Goal: Task Accomplishment & Management: Use online tool/utility

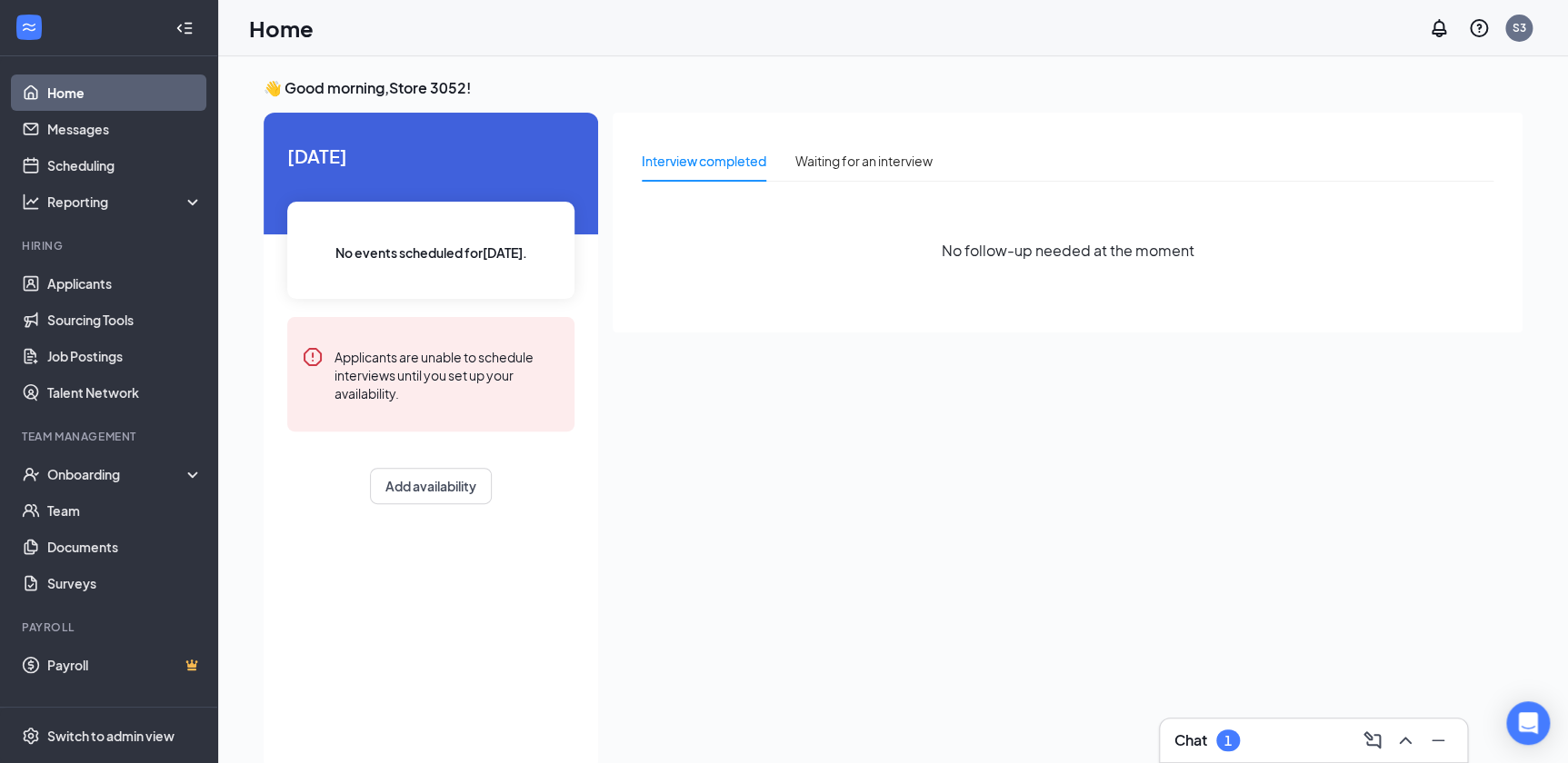
click at [1233, 740] on div "1" at bounding box center [1229, 740] width 24 height 22
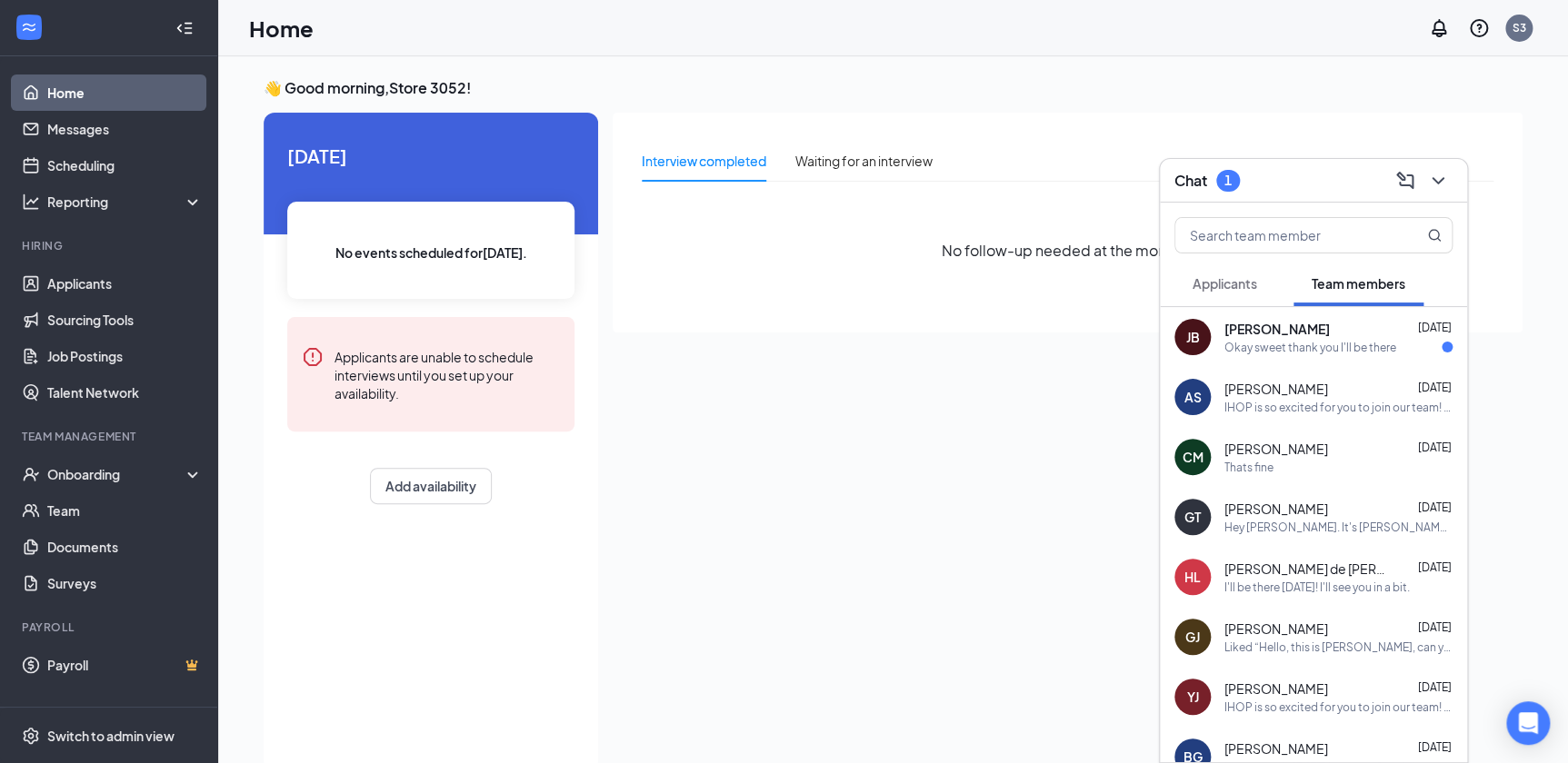
click at [1232, 389] on span "[PERSON_NAME]" at bounding box center [1277, 389] width 104 height 18
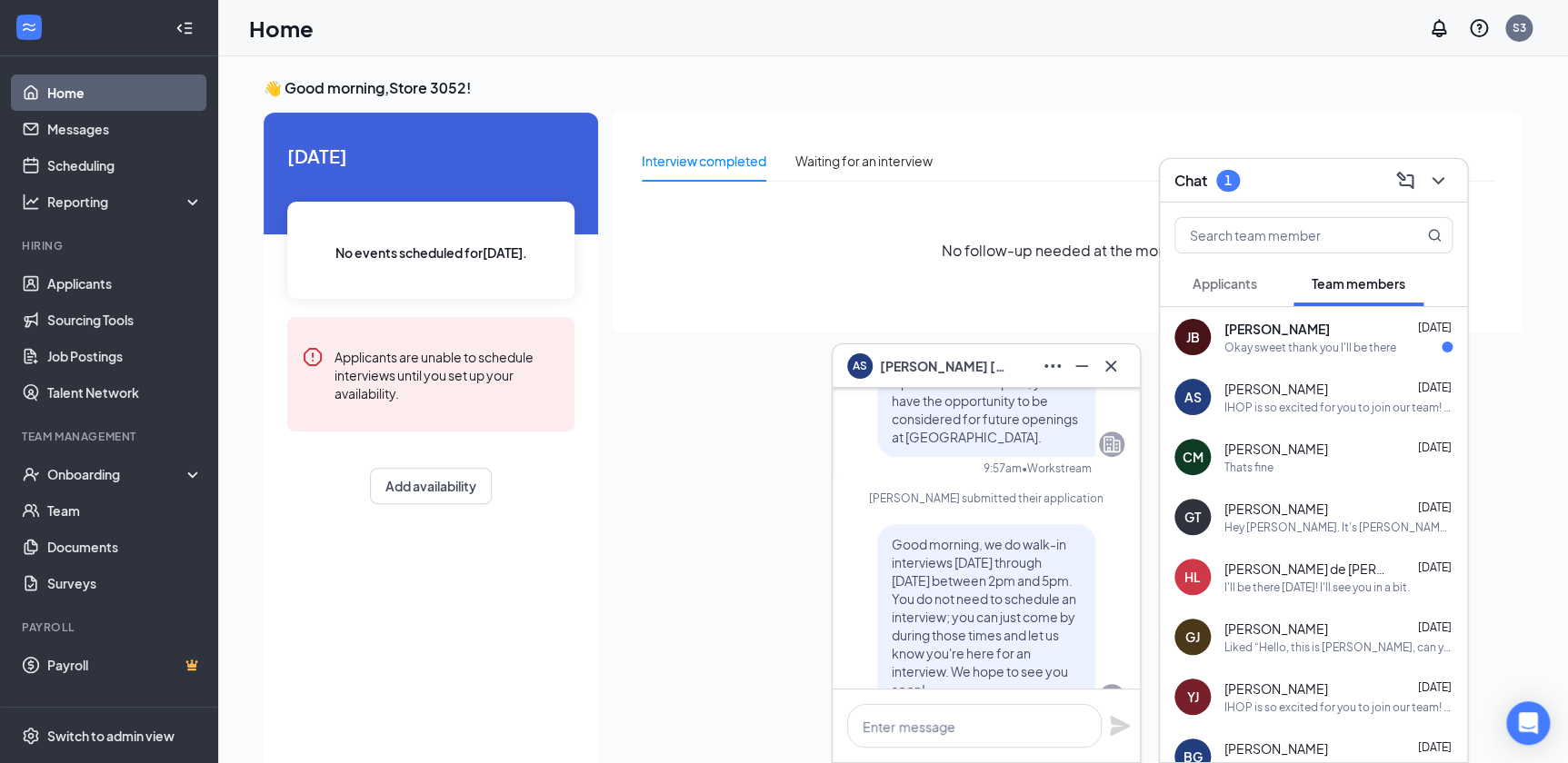
scroll to position [-495, 0]
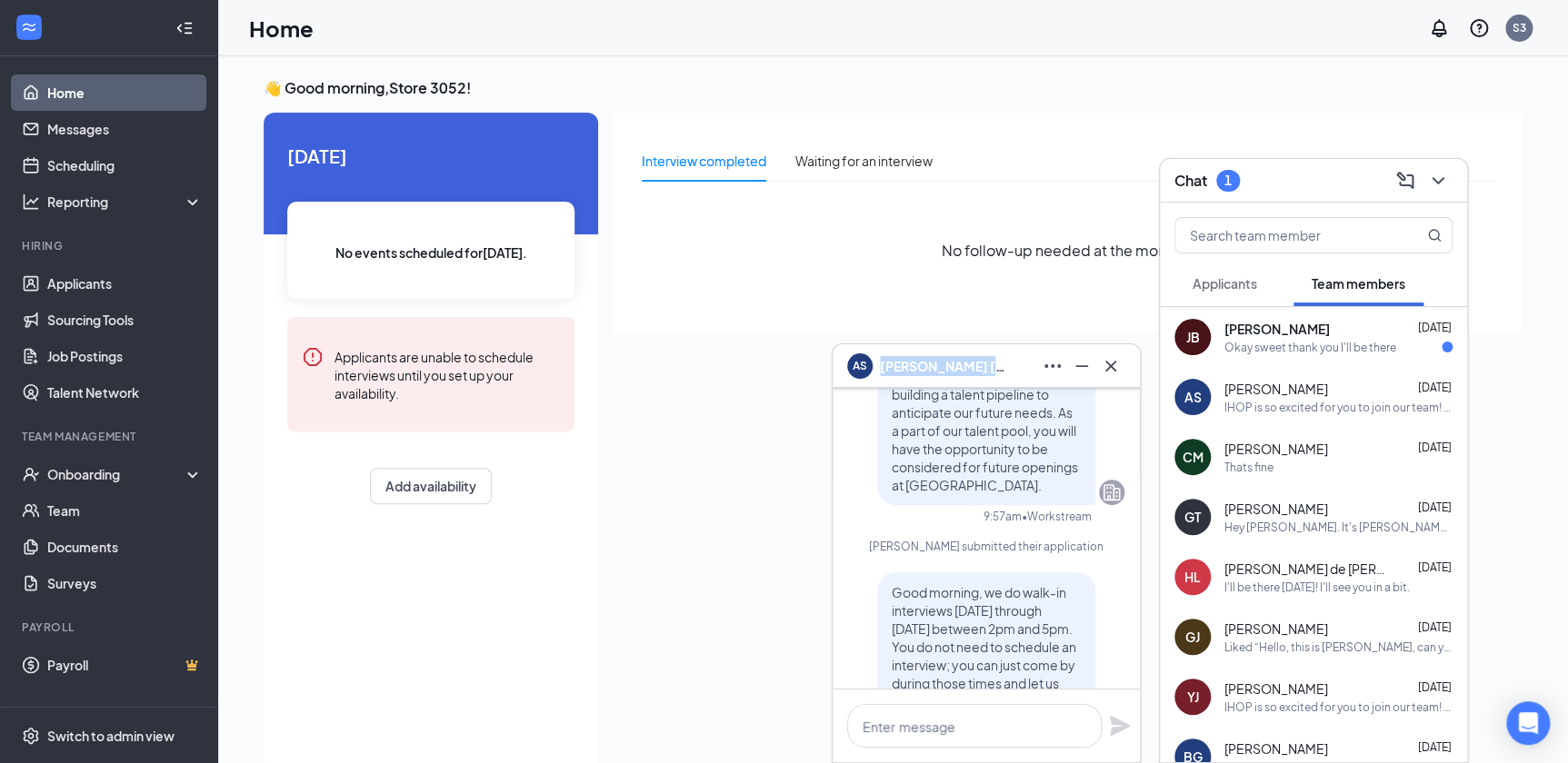
drag, startPoint x: 981, startPoint y: 365, endPoint x: 887, endPoint y: 368, distance: 94.0
click at [885, 368] on div "AS [PERSON_NAME]" at bounding box center [986, 366] width 278 height 29
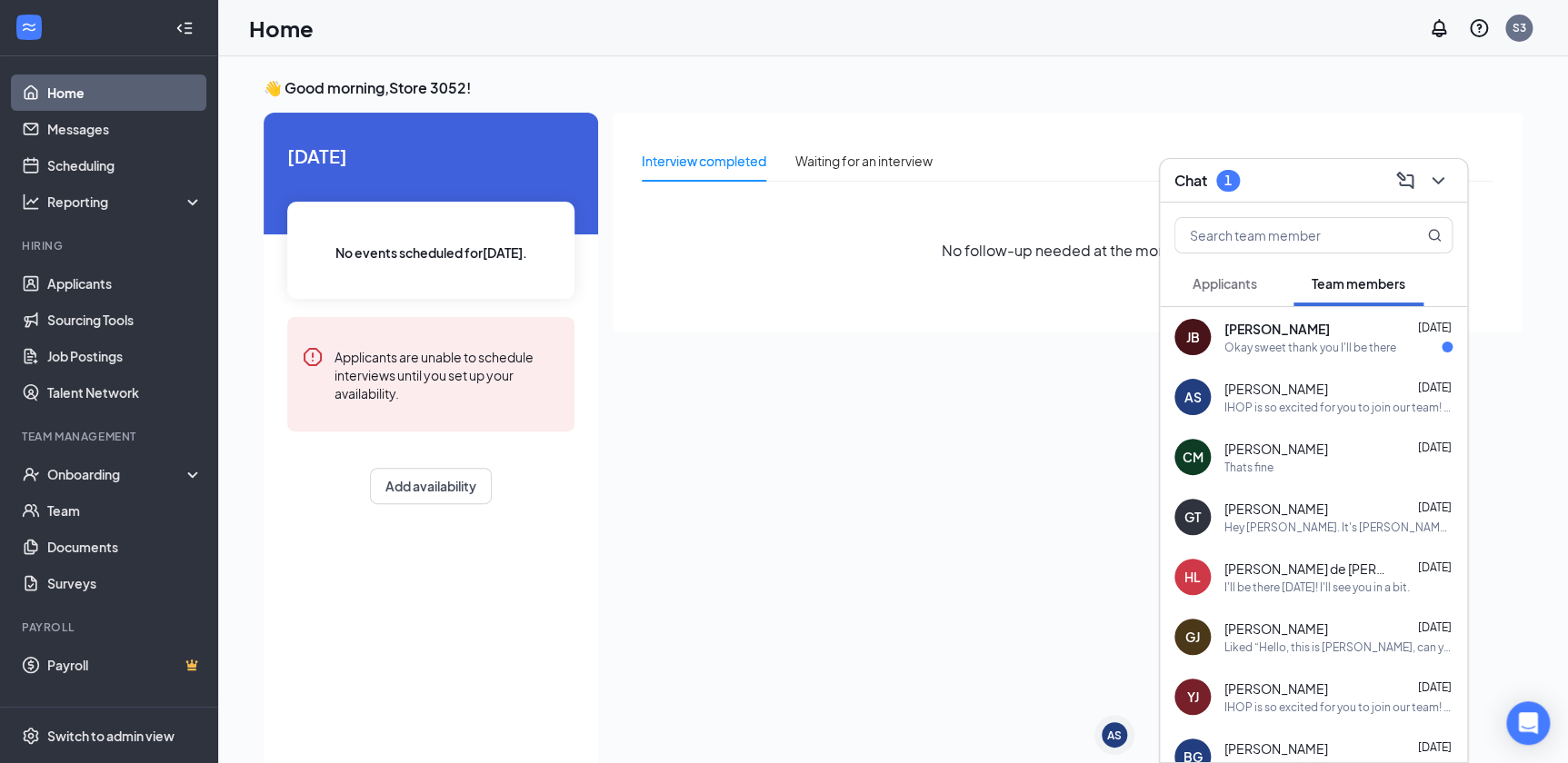
scroll to position [0, 0]
click at [1299, 390] on span "[PERSON_NAME]" at bounding box center [1277, 389] width 104 height 18
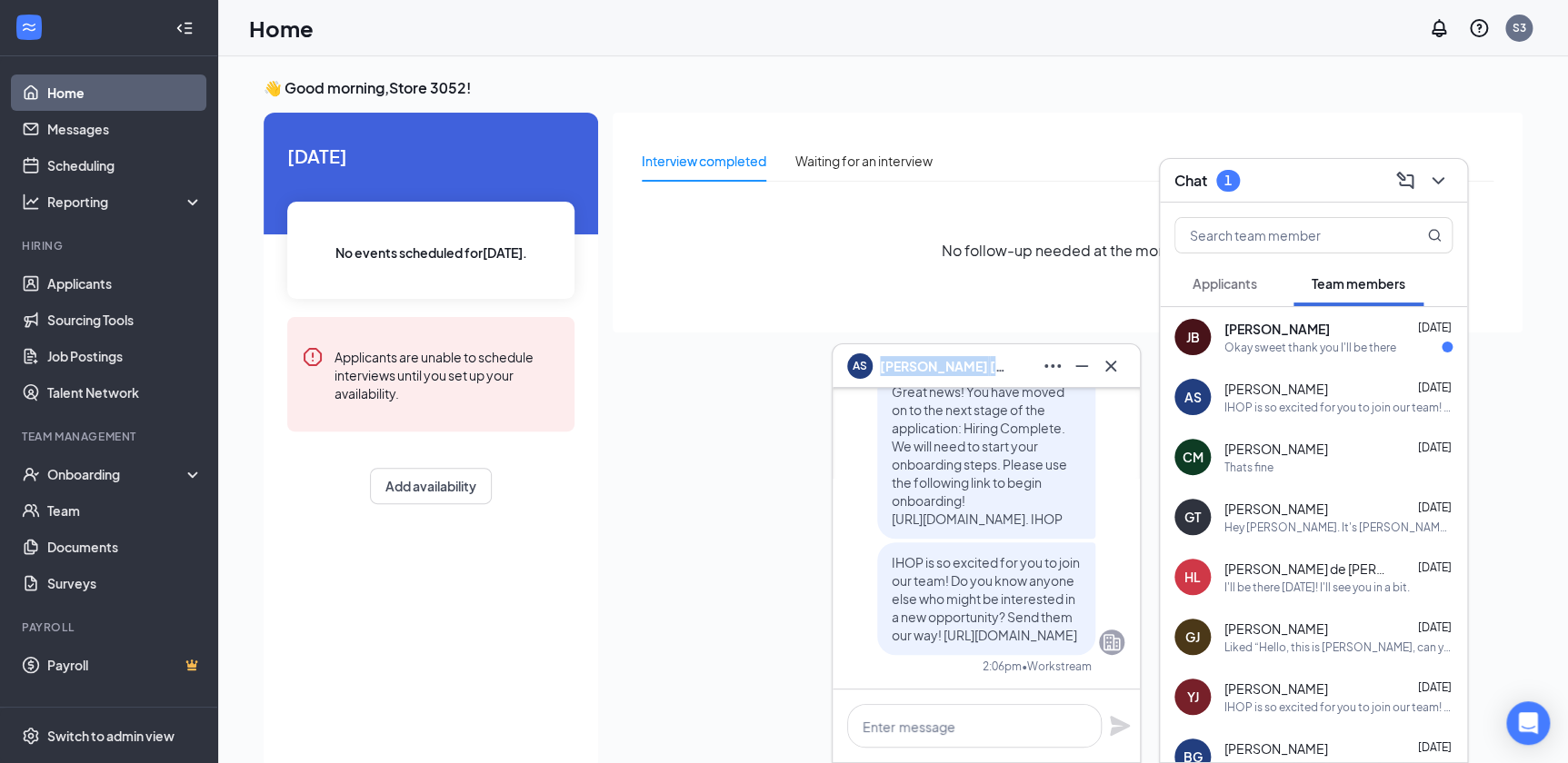
drag, startPoint x: 979, startPoint y: 371, endPoint x: 881, endPoint y: 365, distance: 98.2
click at [881, 365] on div "AS [PERSON_NAME]" at bounding box center [986, 366] width 278 height 29
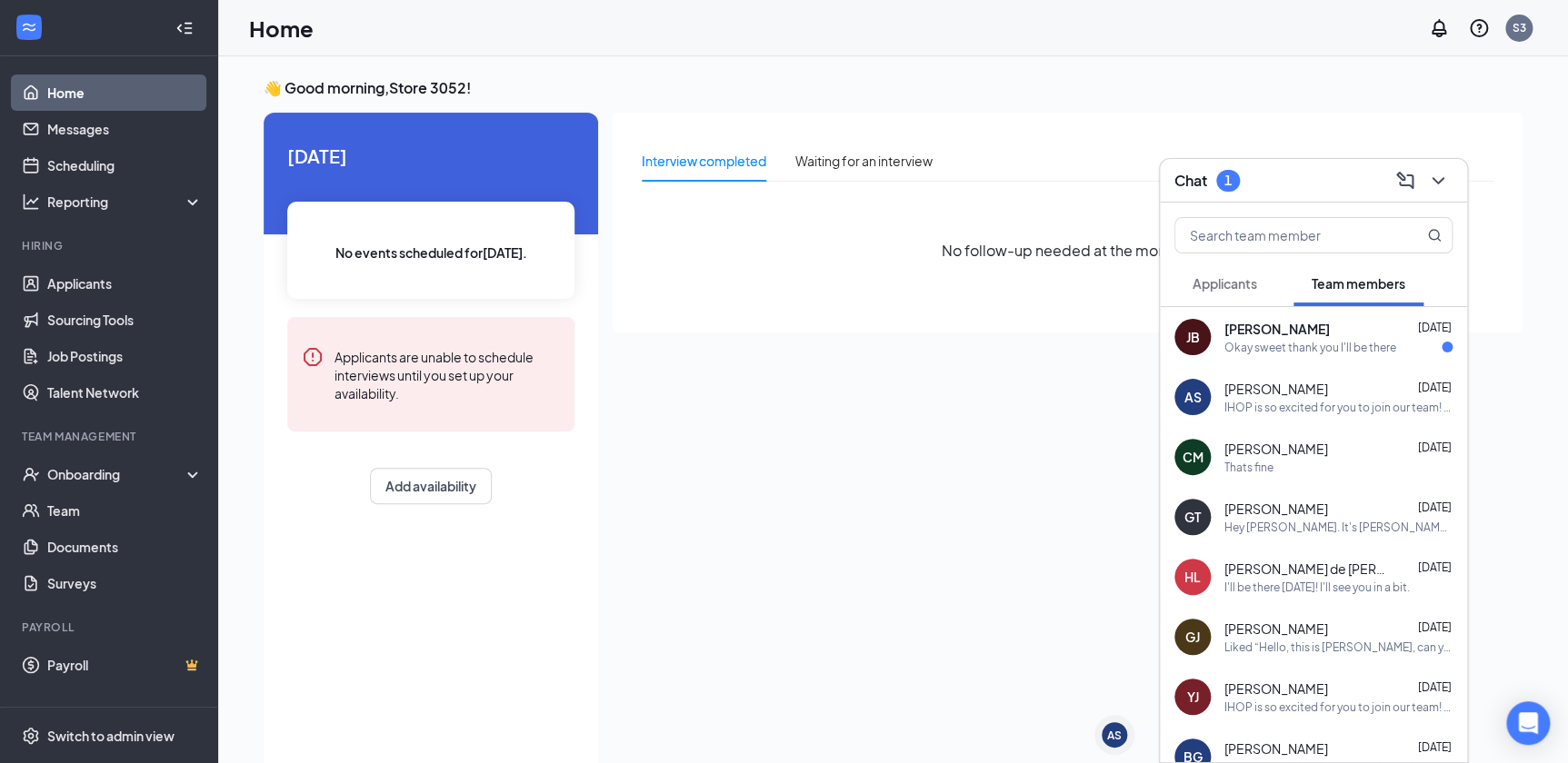
copy span "[PERSON_NAME]"
click at [1291, 408] on div "IHOP is so excited for you to join our team! Do you know anyone else who might …" at bounding box center [1339, 407] width 228 height 15
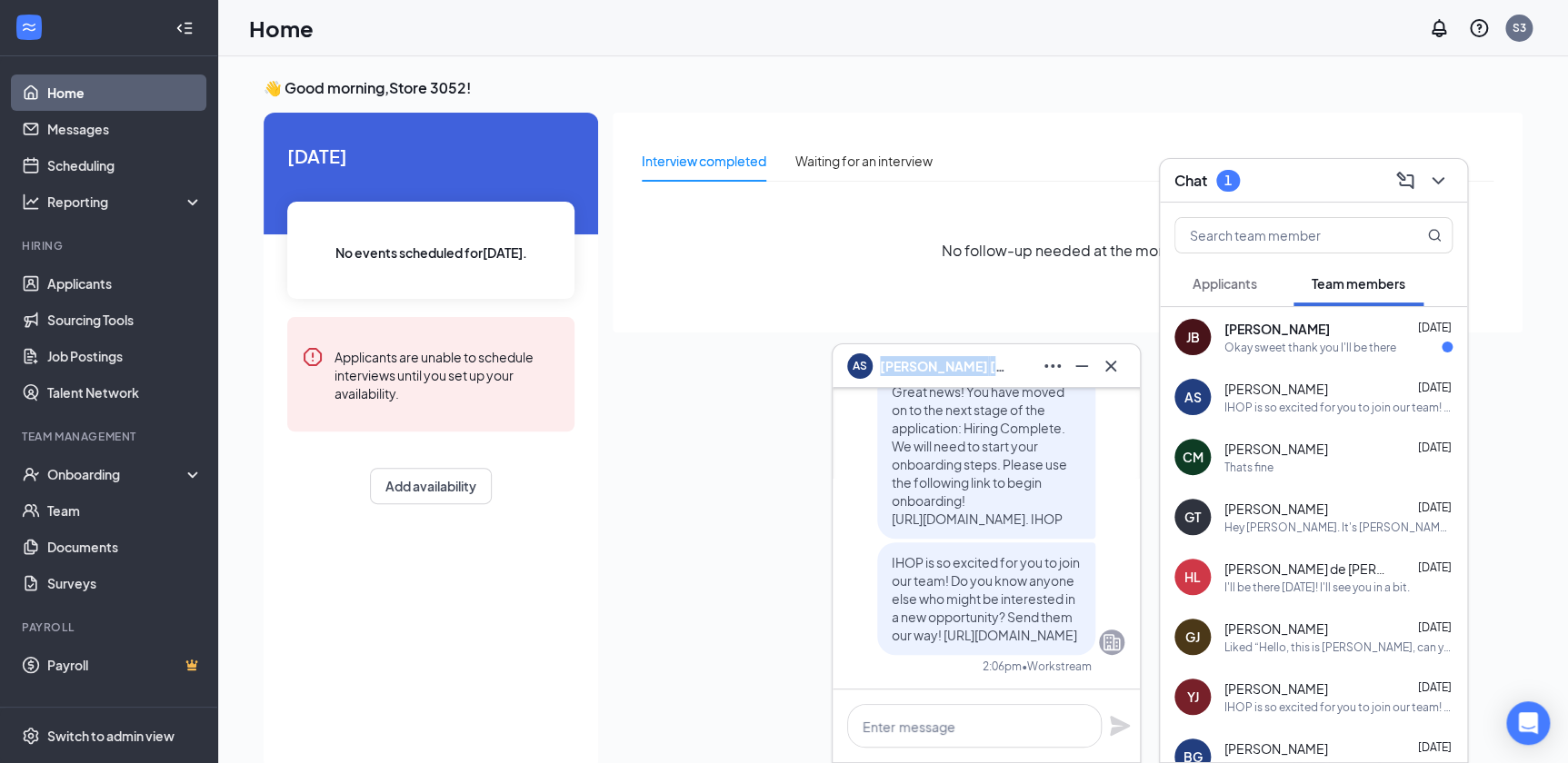
drag, startPoint x: 981, startPoint y: 366, endPoint x: 882, endPoint y: 369, distance: 99.0
click at [882, 369] on div "AS [PERSON_NAME]" at bounding box center [986, 366] width 278 height 29
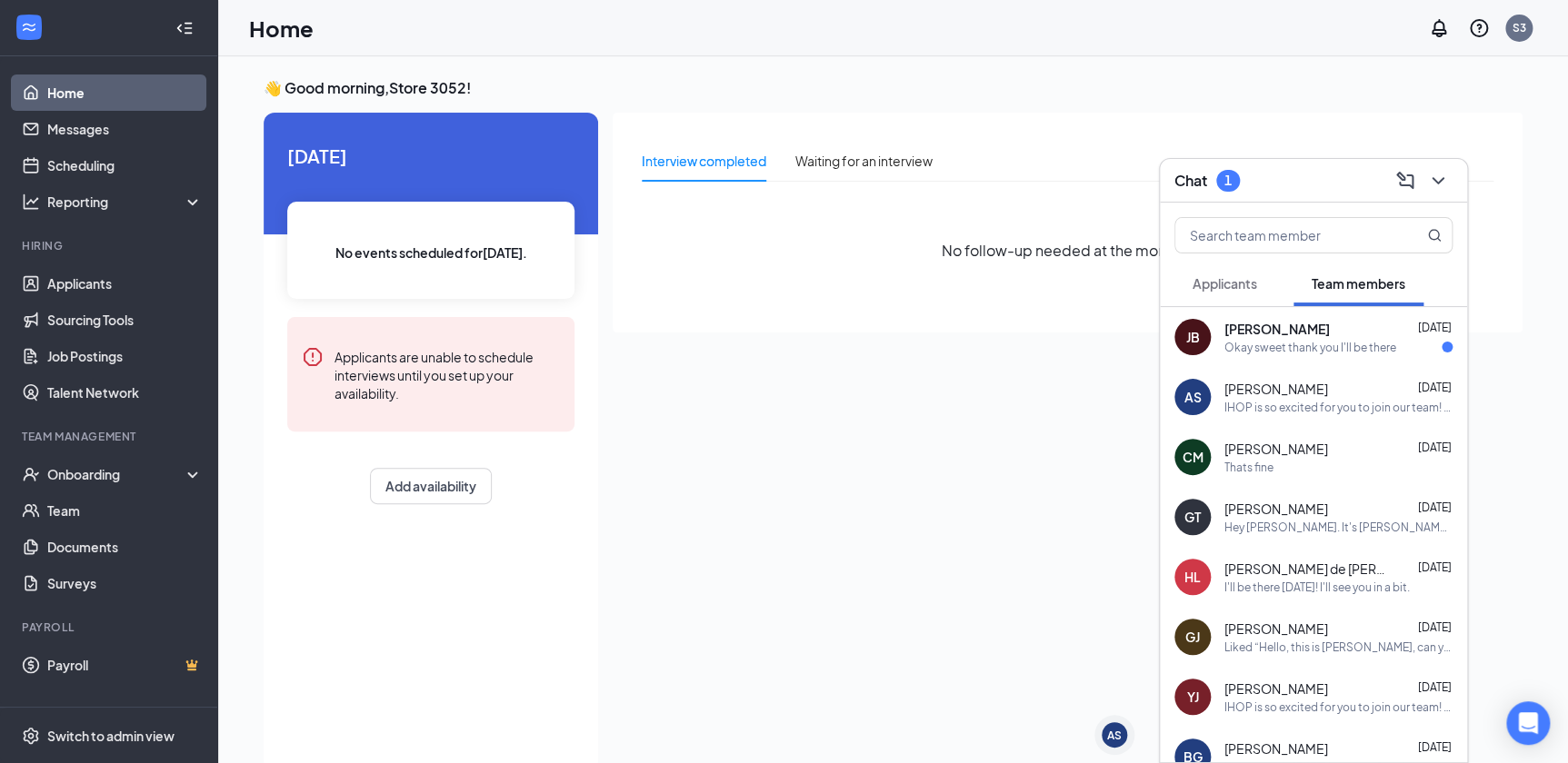
copy span "[PERSON_NAME]"
click at [107, 474] on div "Onboarding" at bounding box center [117, 474] width 140 height 18
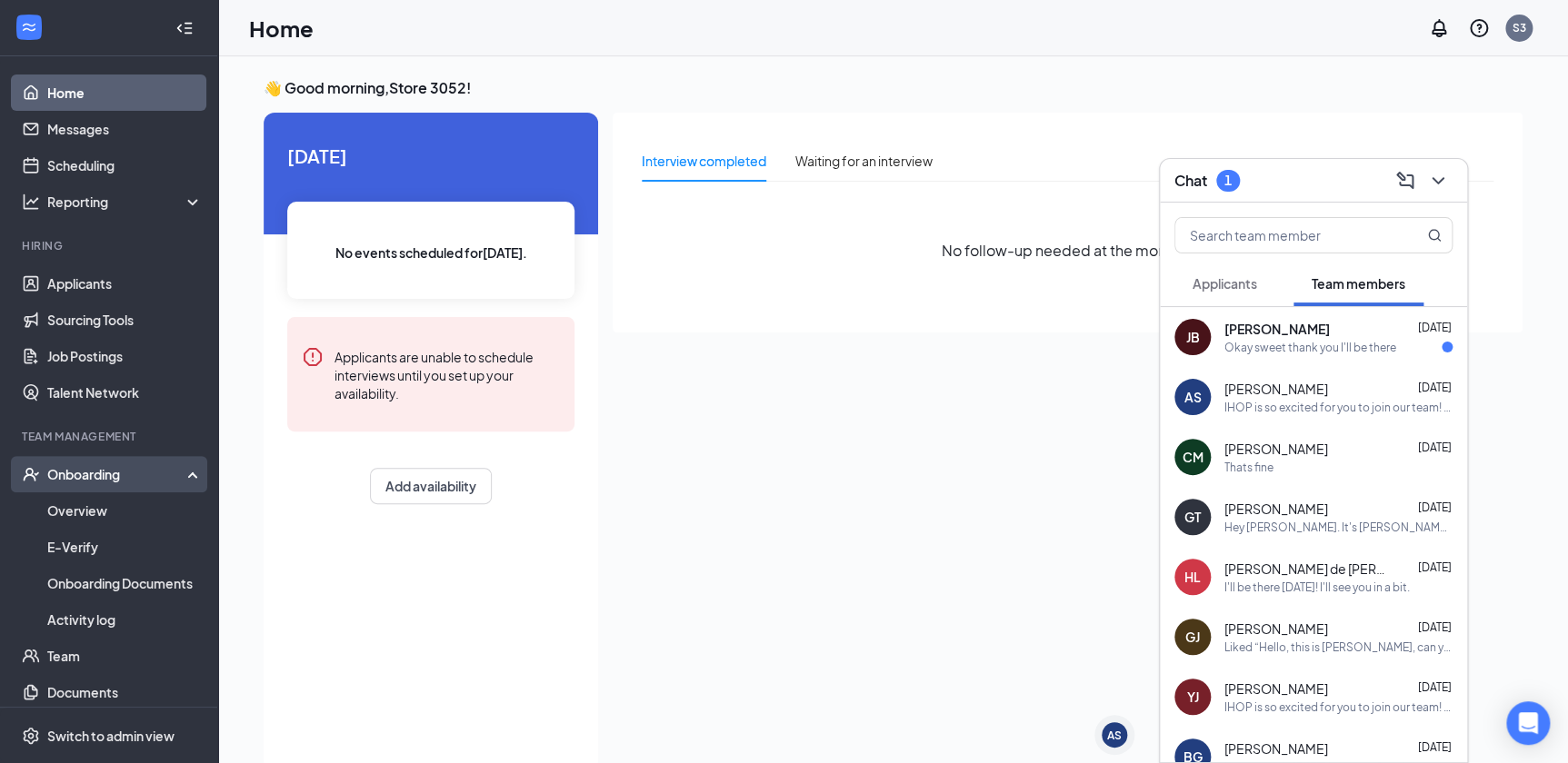
click at [103, 481] on div "Onboarding" at bounding box center [117, 474] width 140 height 18
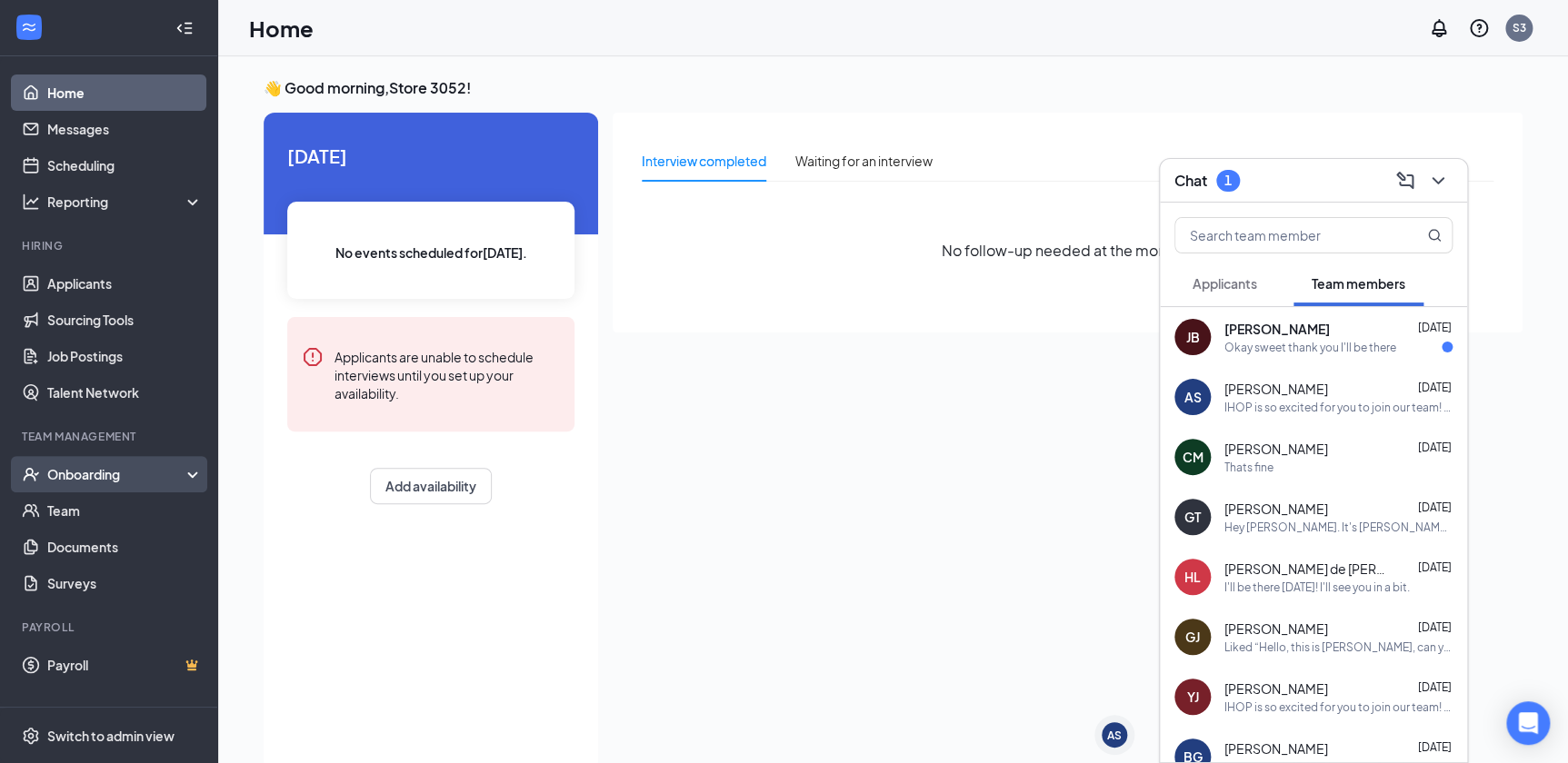
click at [99, 480] on div "Onboarding" at bounding box center [117, 474] width 140 height 18
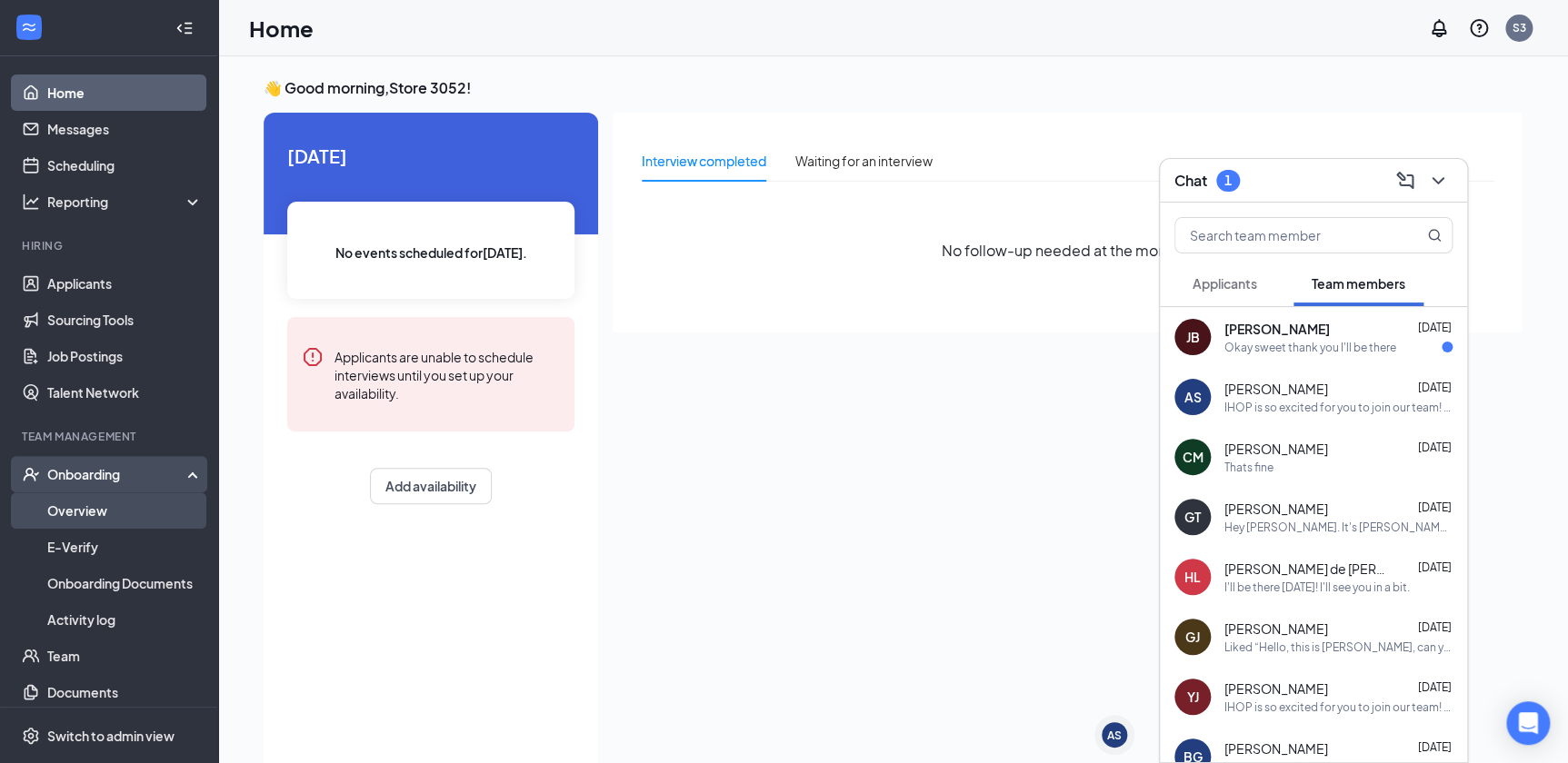
click at [82, 519] on link "Overview" at bounding box center [125, 510] width 155 height 36
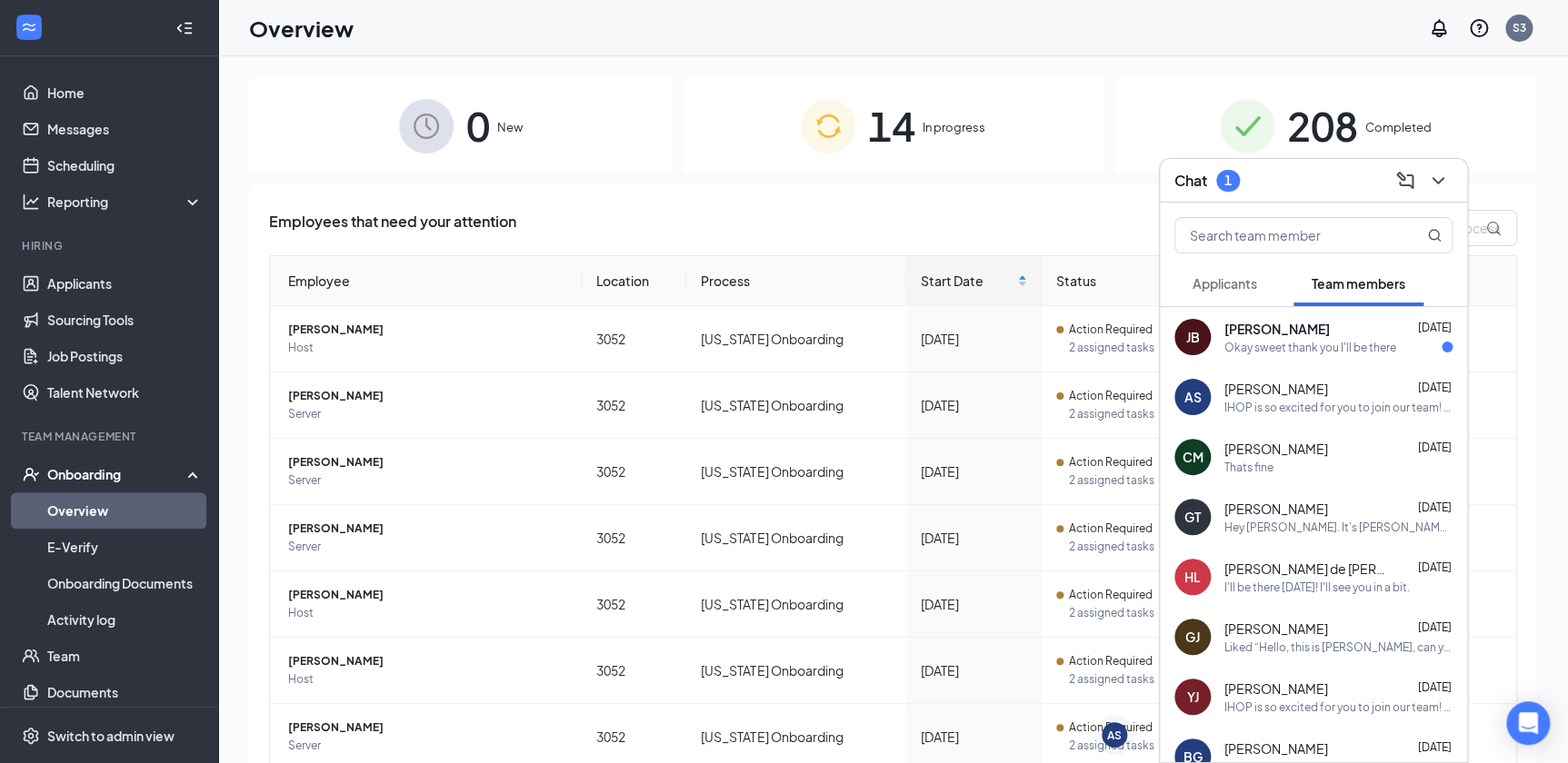
drag, startPoint x: 1328, startPoint y: 186, endPoint x: 1151, endPoint y: 231, distance: 182.6
click at [1327, 186] on div "Chat 1" at bounding box center [1314, 180] width 278 height 28
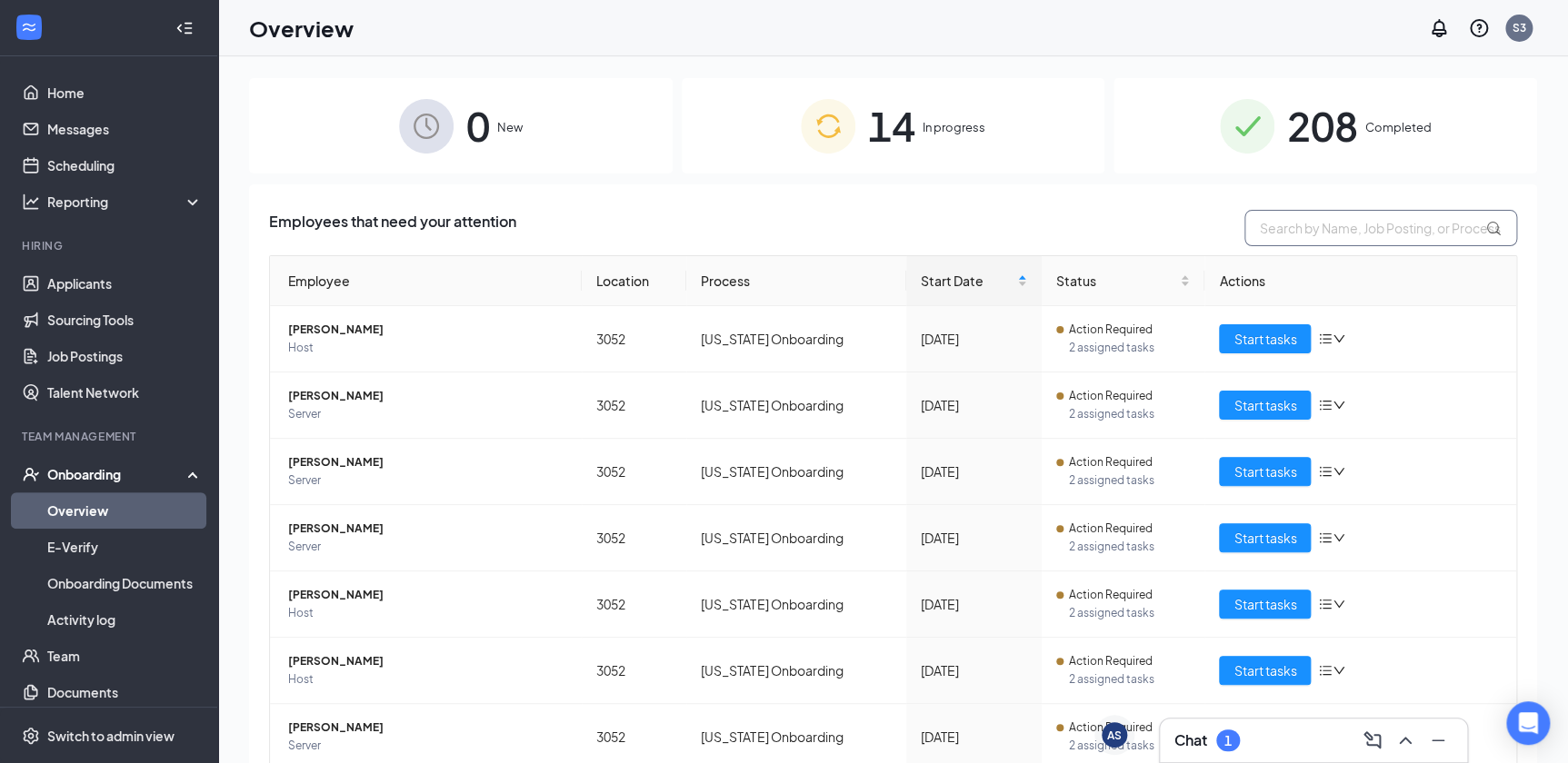
click at [1321, 233] on input "text" at bounding box center [1380, 228] width 273 height 36
paste input "[PERSON_NAME]"
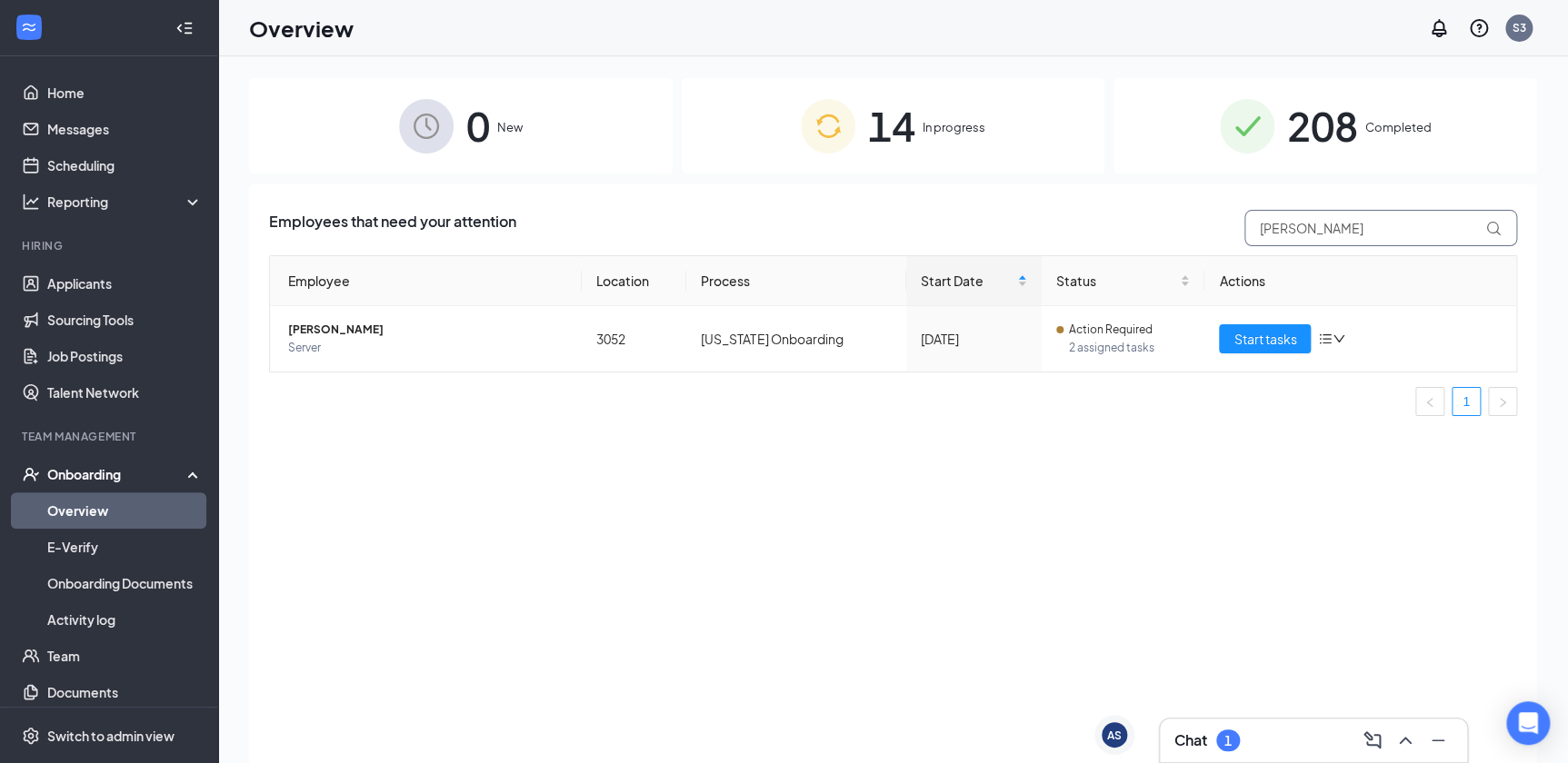
type input "[PERSON_NAME]"
click at [922, 135] on div "14 In progress" at bounding box center [894, 126] width 423 height 96
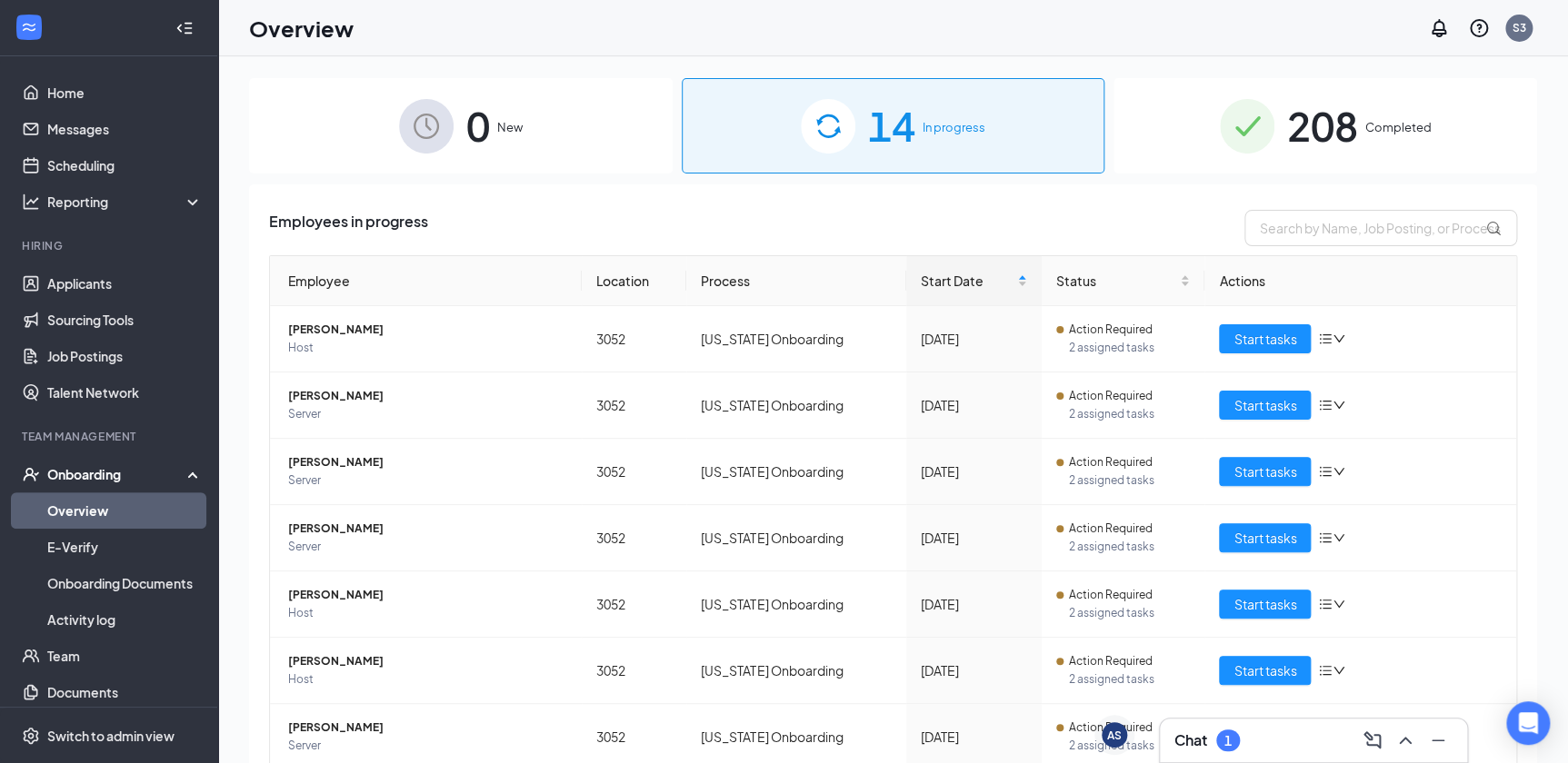
click at [552, 126] on div "0 New" at bounding box center [461, 126] width 423 height 96
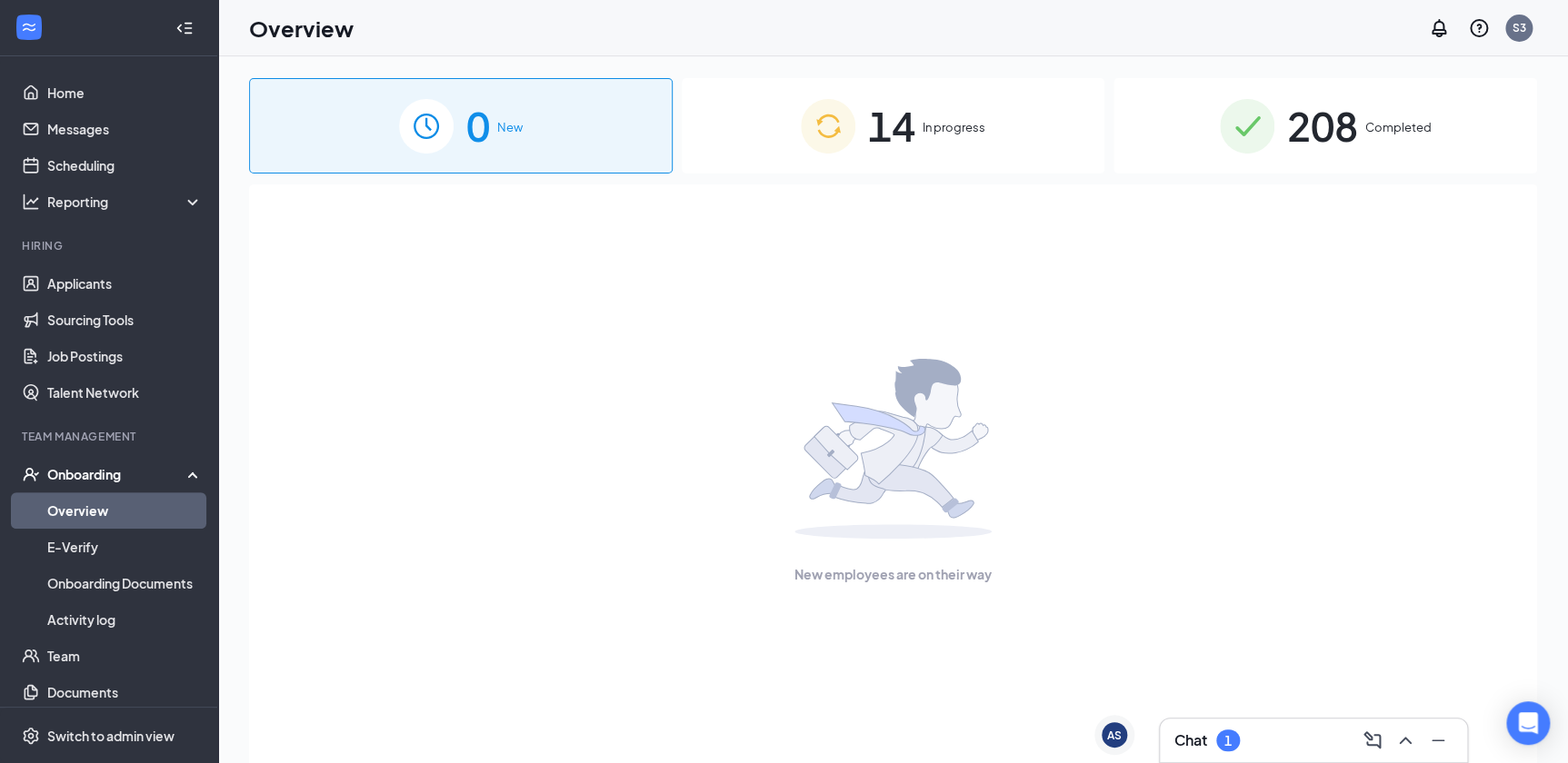
click at [970, 137] on div "14 In progress" at bounding box center [894, 126] width 423 height 96
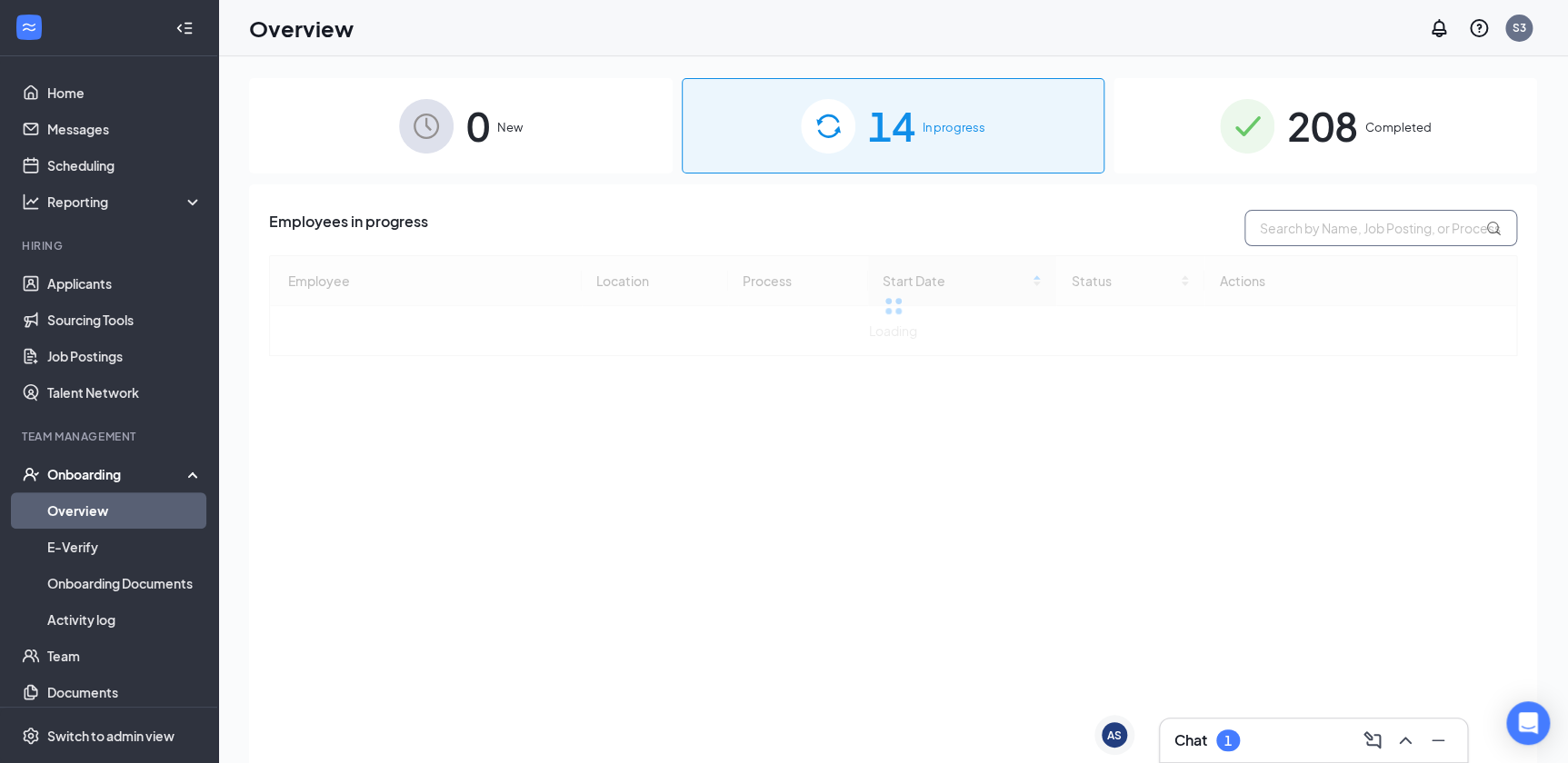
click at [1286, 228] on input "text" at bounding box center [1380, 228] width 273 height 36
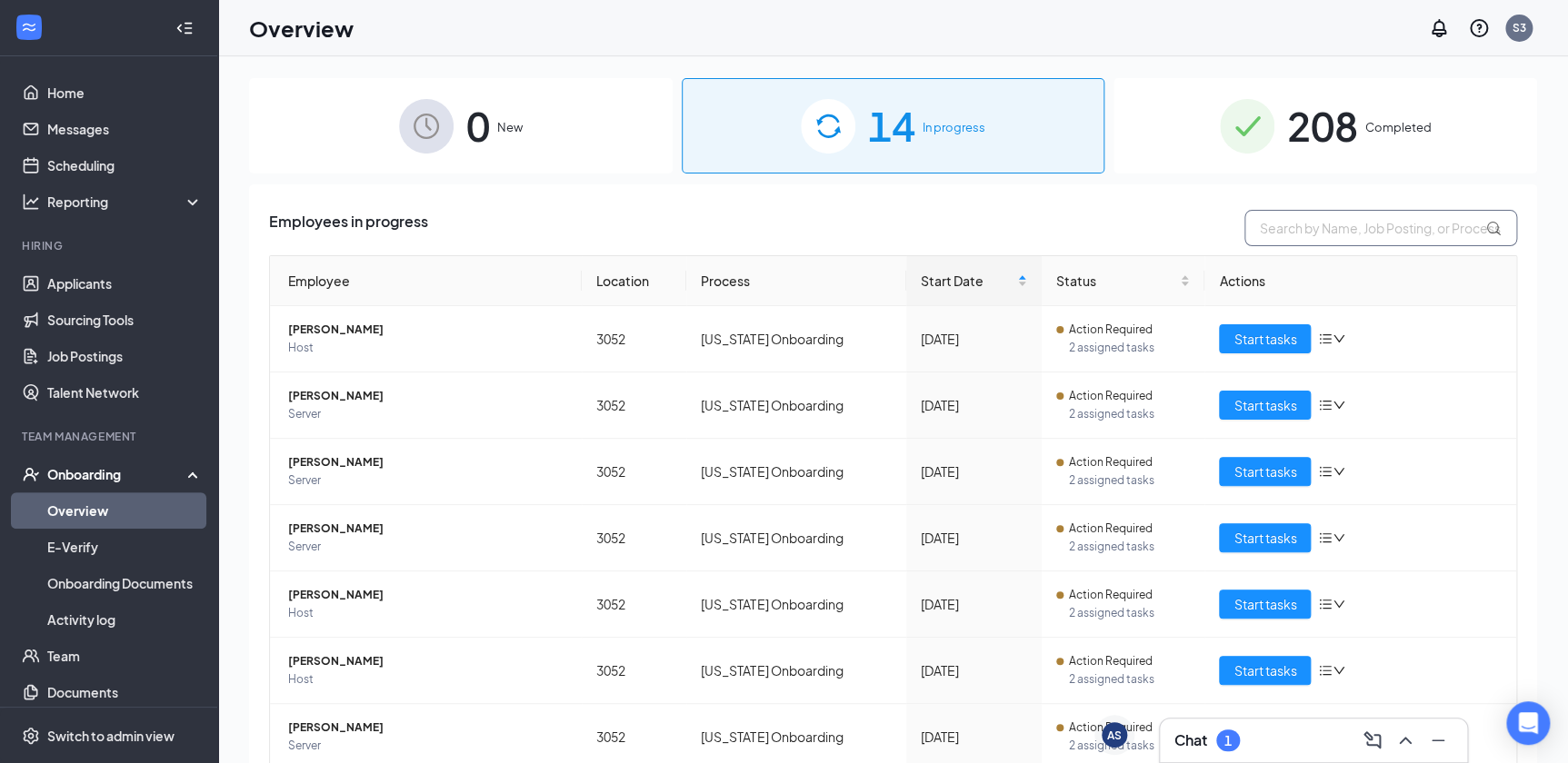
paste input "[PERSON_NAME]"
type input "[PERSON_NAME]"
